Goal: Navigation & Orientation: Find specific page/section

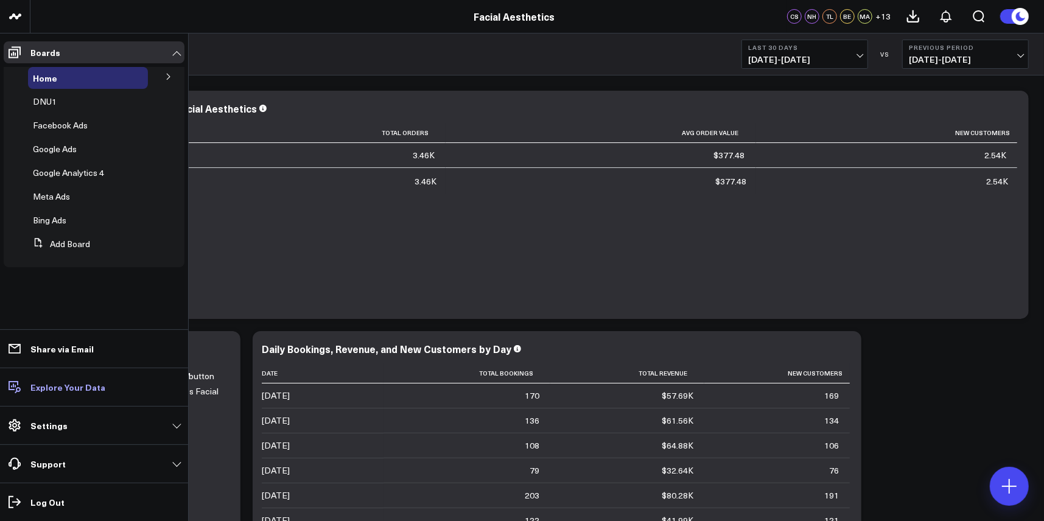
click at [55, 391] on link "Explore Your Data" at bounding box center [94, 387] width 181 height 22
